Goal: Task Accomplishment & Management: Manage account settings

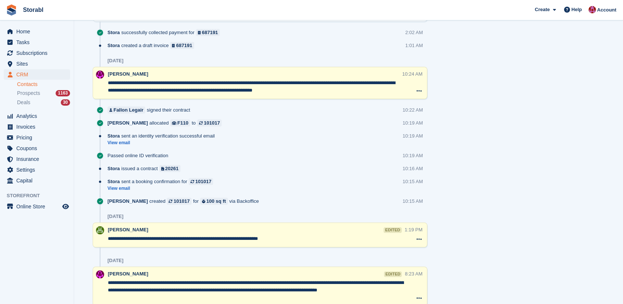
scroll to position [933, 0]
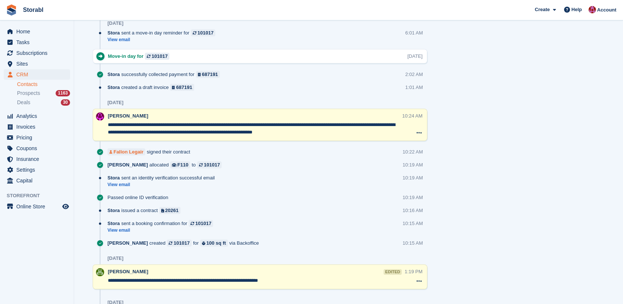
click at [126, 152] on div "Fallon Legair" at bounding box center [128, 151] width 30 height 7
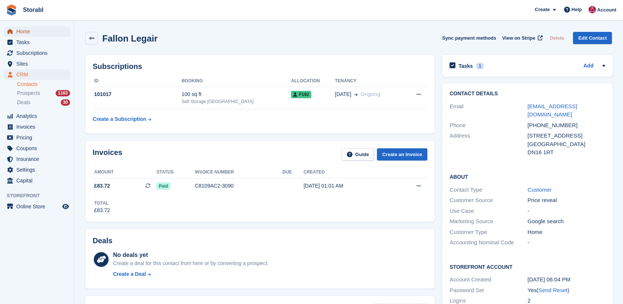
click at [29, 31] on span "Home" at bounding box center [38, 31] width 44 height 10
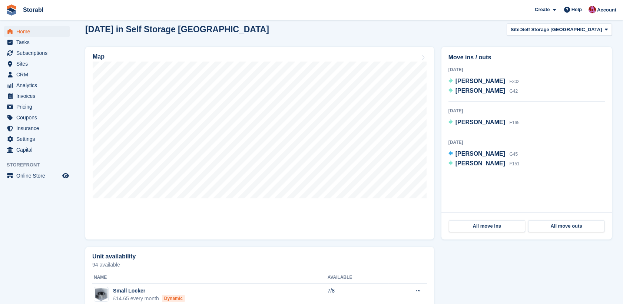
scroll to position [198, 0]
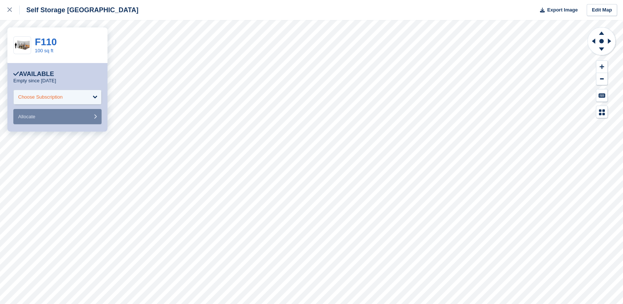
click at [92, 99] on div "Choose Subscription" at bounding box center [57, 97] width 88 height 15
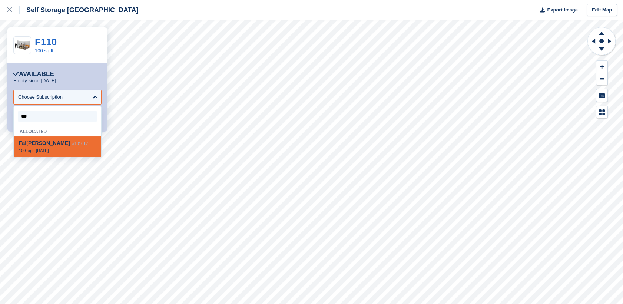
type input "****"
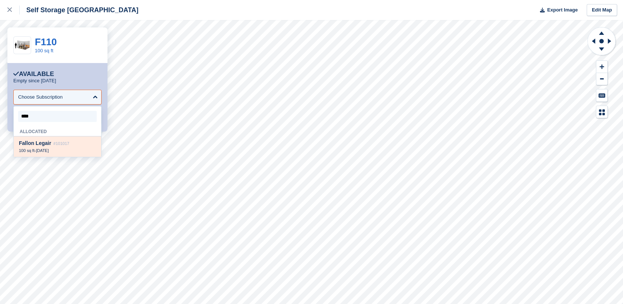
click at [56, 151] on div "100 sq ft - 14 Aug" at bounding box center [57, 150] width 77 height 5
select select "******"
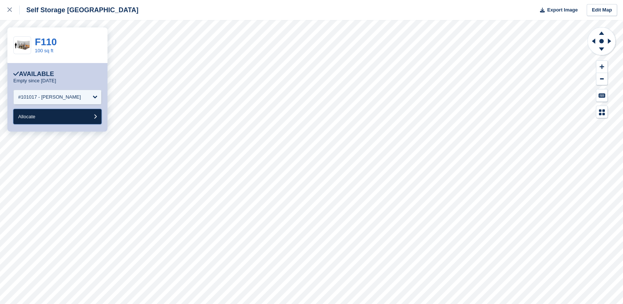
click at [51, 114] on button "Allocate" at bounding box center [57, 116] width 88 height 15
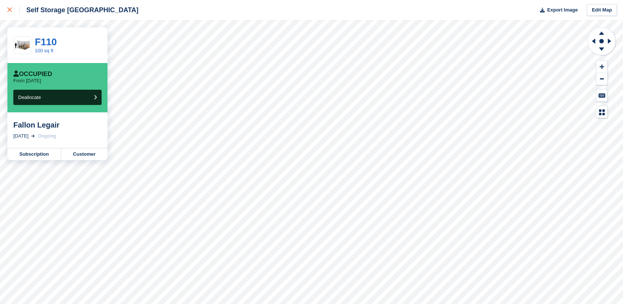
click at [11, 12] on div at bounding box center [13, 10] width 12 height 9
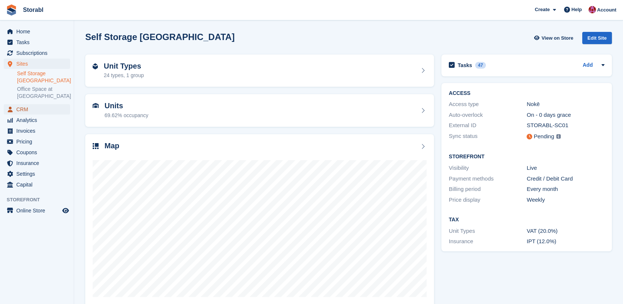
click at [25, 112] on span "CRM" at bounding box center [38, 109] width 44 height 10
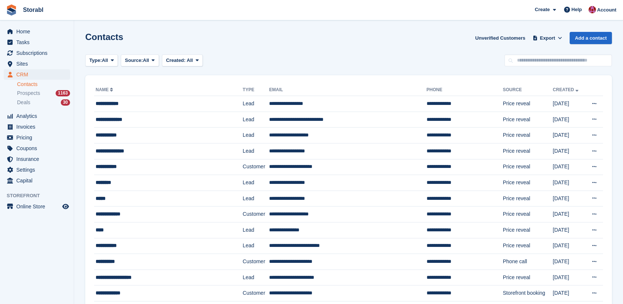
click at [33, 86] on link "Contacts" at bounding box center [43, 84] width 53 height 7
click at [542, 58] on input "text" at bounding box center [557, 60] width 107 height 12
type input "*****"
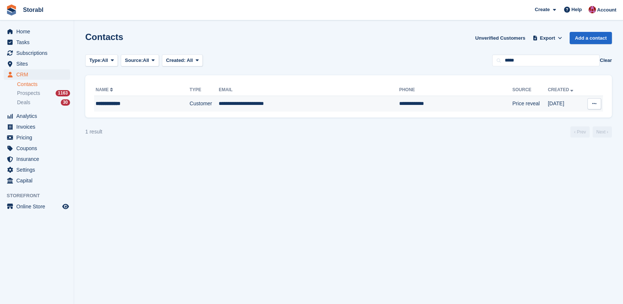
click at [142, 109] on td "**********" at bounding box center [142, 104] width 96 height 16
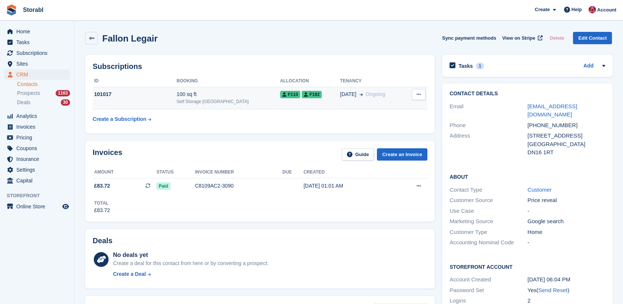
click at [145, 101] on td "101017" at bounding box center [135, 98] width 84 height 23
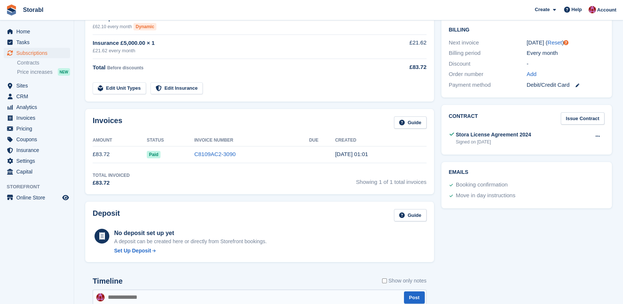
scroll to position [188, 0]
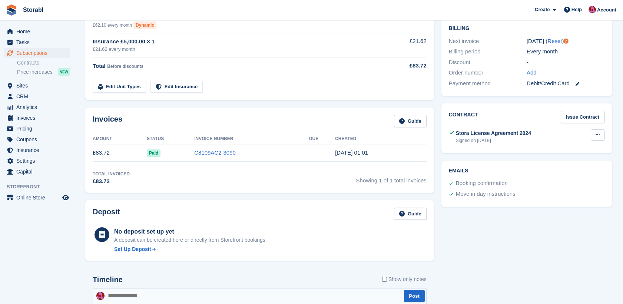
click at [598, 132] on icon at bounding box center [597, 134] width 4 height 5
click at [550, 154] on p "Download" at bounding box center [569, 159] width 64 height 10
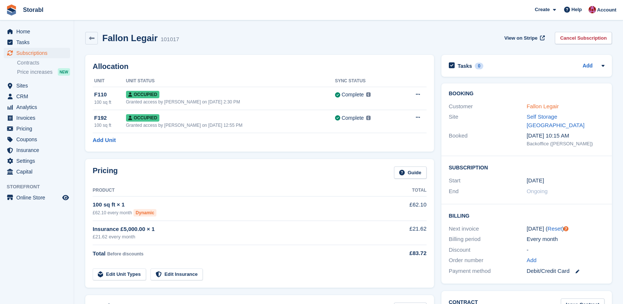
click at [550, 106] on link "Fallon Legair" at bounding box center [543, 106] width 32 height 6
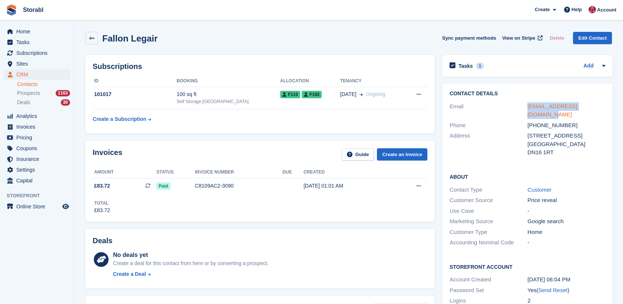
drag, startPoint x: 591, startPoint y: 106, endPoint x: 527, endPoint y: 106, distance: 64.5
click at [527, 106] on div "fallonlegair@outlook.com" at bounding box center [566, 110] width 78 height 17
copy link "fallonlegair@outlook.com"
